Goal: Task Accomplishment & Management: Complete application form

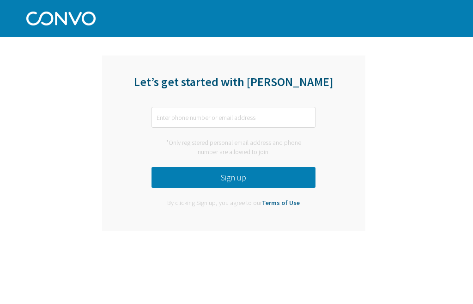
click at [253, 117] on input "text" at bounding box center [234, 117] width 164 height 21
type input "B"
type input "[EMAIL_ADDRESS][DOMAIN_NAME]"
click at [200, 177] on button "Sign up" at bounding box center [234, 177] width 164 height 21
click at [253, 126] on input "text" at bounding box center [234, 117] width 164 height 21
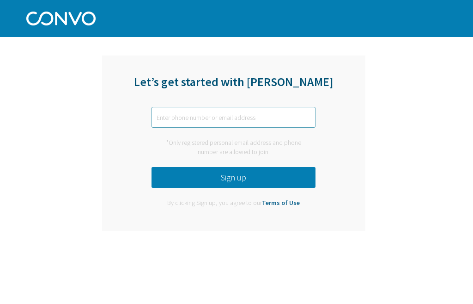
click at [215, 110] on input "text" at bounding box center [234, 117] width 164 height 21
click at [222, 85] on div "Let’s get started with [PERSON_NAME]" at bounding box center [234, 87] width 264 height 27
click at [222, 106] on div "Let’s get started with Convo *Only registered personal email address and phone …" at bounding box center [234, 142] width 264 height 175
click at [230, 110] on input "text" at bounding box center [234, 117] width 164 height 21
drag, startPoint x: 230, startPoint y: 110, endPoint x: 213, endPoint y: 117, distance: 18.2
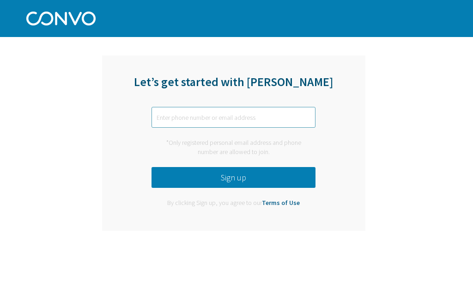
click at [213, 117] on input "text" at bounding box center [234, 117] width 164 height 21
click at [167, 180] on button "Sign up" at bounding box center [234, 177] width 164 height 21
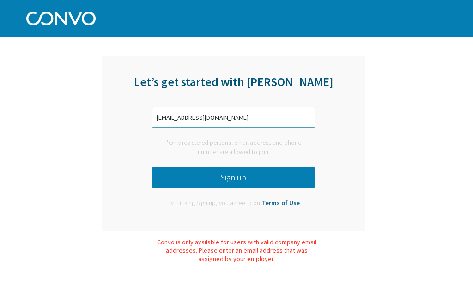
click at [281, 119] on input "[EMAIL_ADDRESS][DOMAIN_NAME]" at bounding box center [234, 117] width 164 height 21
type input "b"
click at [212, 179] on button "Sign up" at bounding box center [234, 177] width 164 height 21
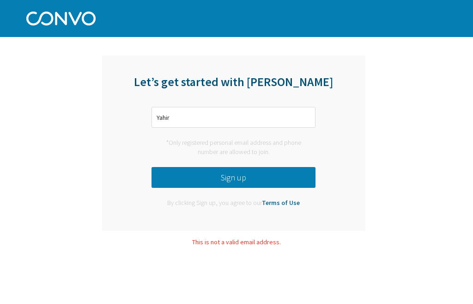
click at [212, 179] on button "Sign up" at bounding box center [234, 177] width 164 height 21
click at [253, 117] on input "Yahir" at bounding box center [234, 117] width 164 height 21
type input "Y"
click at [324, 151] on div "Let’s get started with Convo *Only registered personal email address and phone …" at bounding box center [234, 142] width 264 height 175
click at [259, 117] on input "text" at bounding box center [234, 117] width 164 height 21
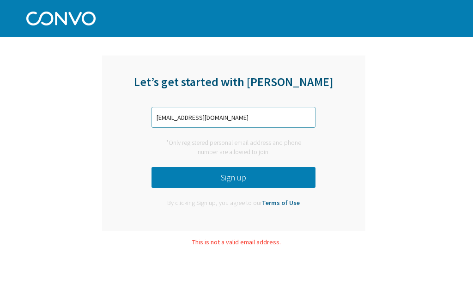
type input "YahirDariem@gmail.com"
click at [252, 183] on button "Sign up" at bounding box center [234, 177] width 164 height 21
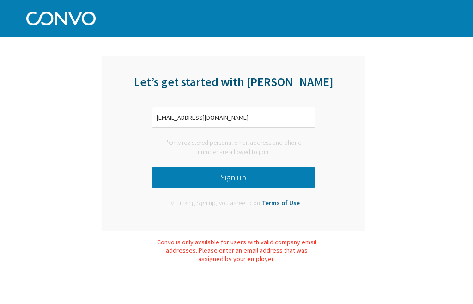
click at [294, 204] on link "Terms of Use" at bounding box center [281, 202] width 38 height 8
